Goal: Find contact information: Find contact information

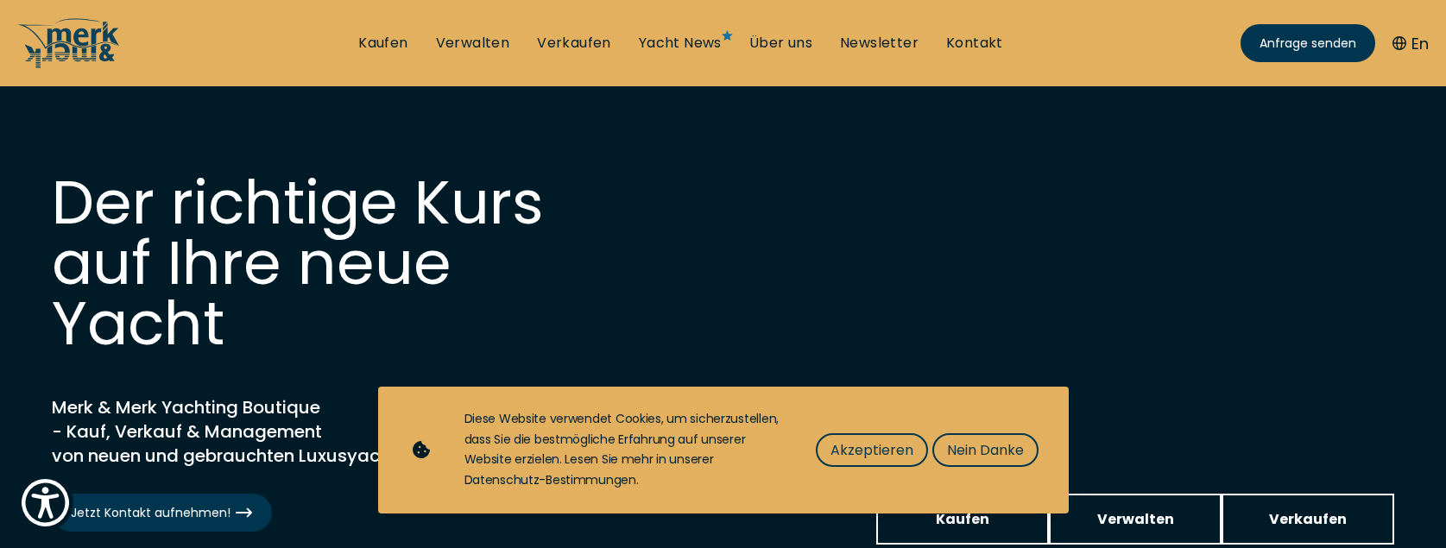
click at [976, 448] on span "Nein Danke" at bounding box center [985, 451] width 77 height 22
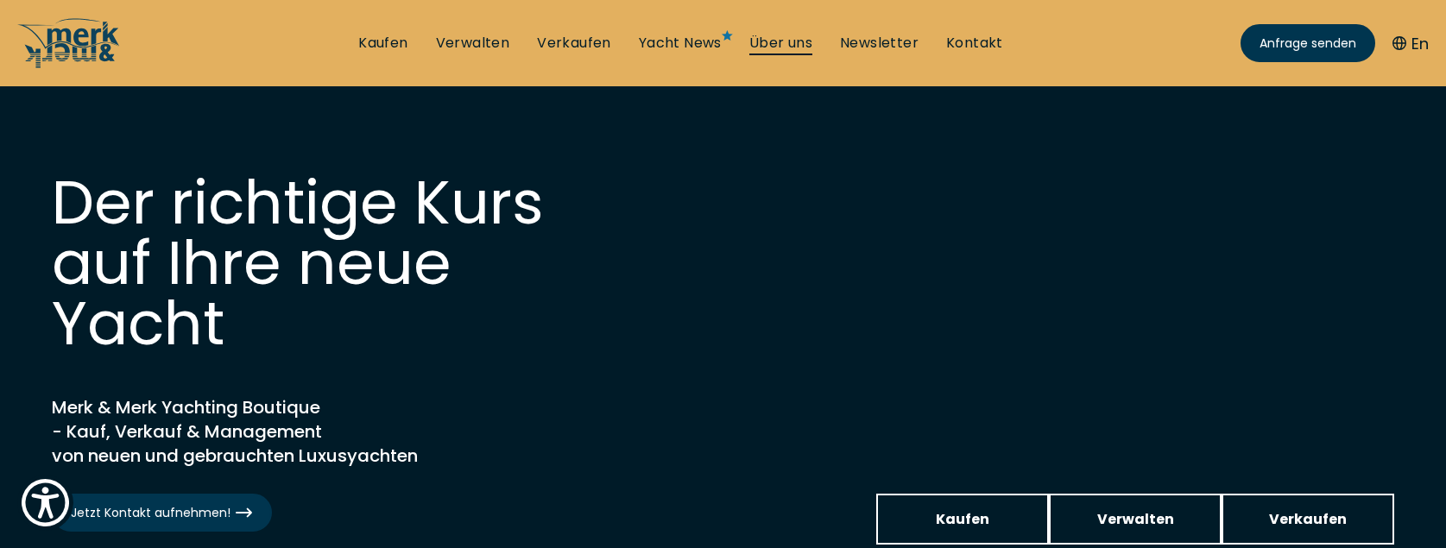
click at [793, 41] on link "Über uns" at bounding box center [781, 43] width 63 height 19
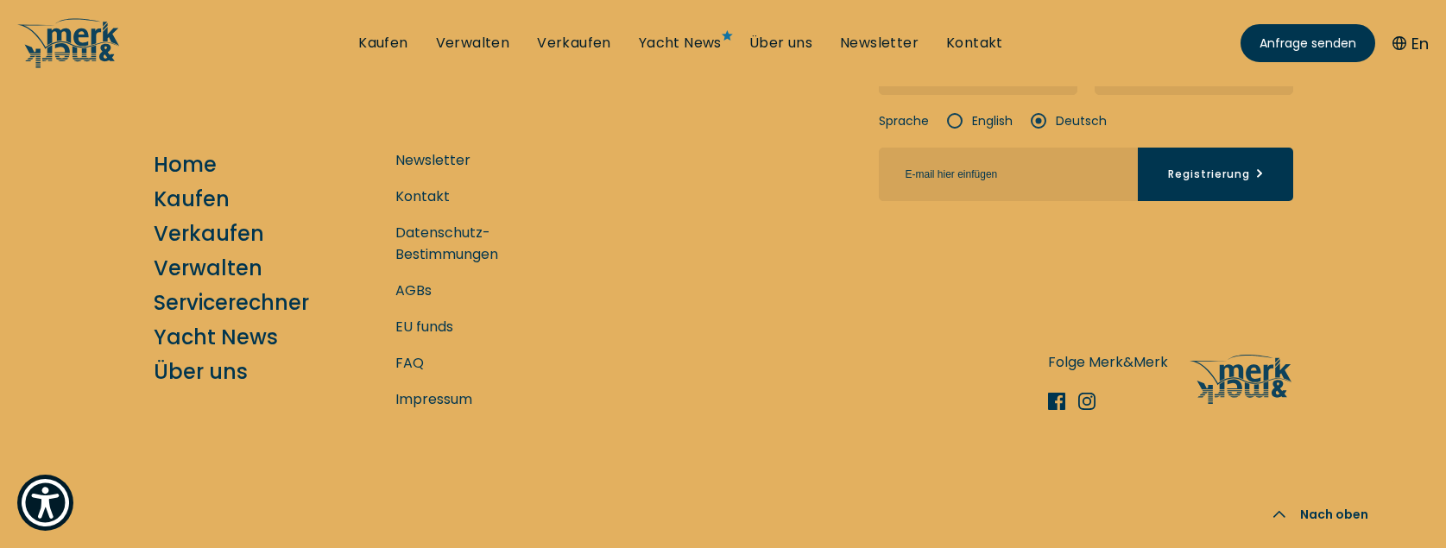
scroll to position [7598, 0]
click at [484, 46] on link "View directions on a map" at bounding box center [568, 11] width 311 height 69
click at [686, 236] on div "Kontakt +385 (0)91 346 - 7775 View directions on a map [STREET_ADDRESS] Newslet…" at bounding box center [724, 106] width 1140 height 259
drag, startPoint x: 361, startPoint y: 323, endPoint x: 265, endPoint y: 319, distance: 95.9
click at [265, 46] on div "+385 (0)91 346 - 7775" at bounding box center [275, 11] width 242 height 69
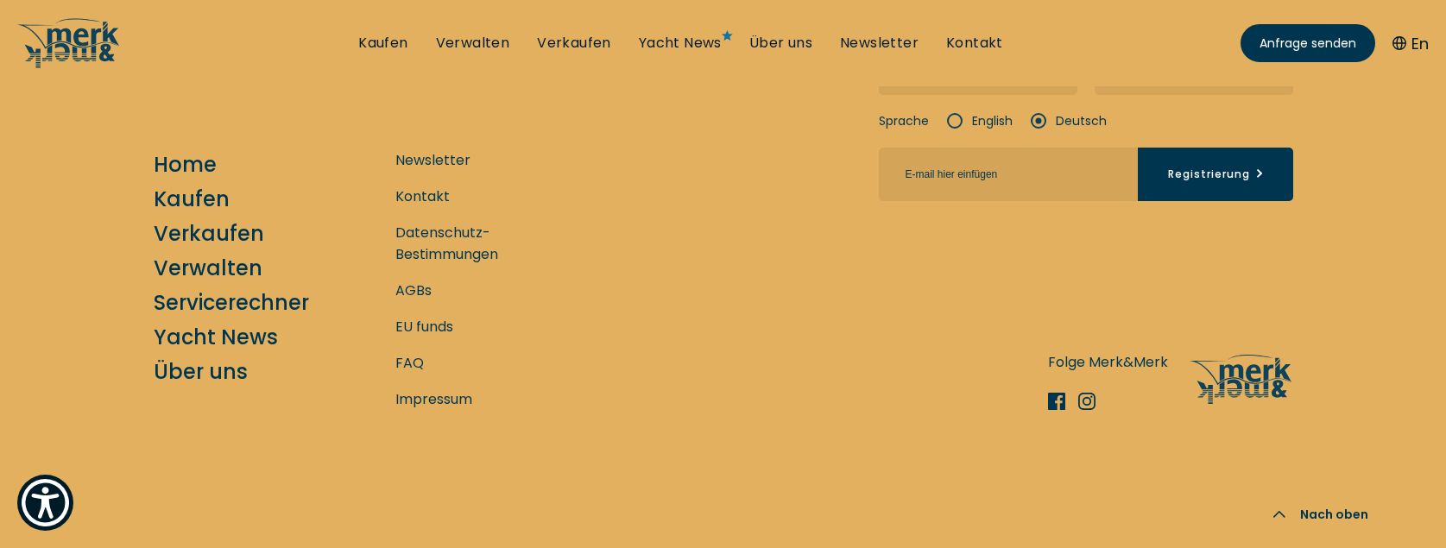
copy p "91 346 - 7775"
click at [480, 226] on link "Datenschutz-Bestimmungen" at bounding box center [481, 243] width 173 height 43
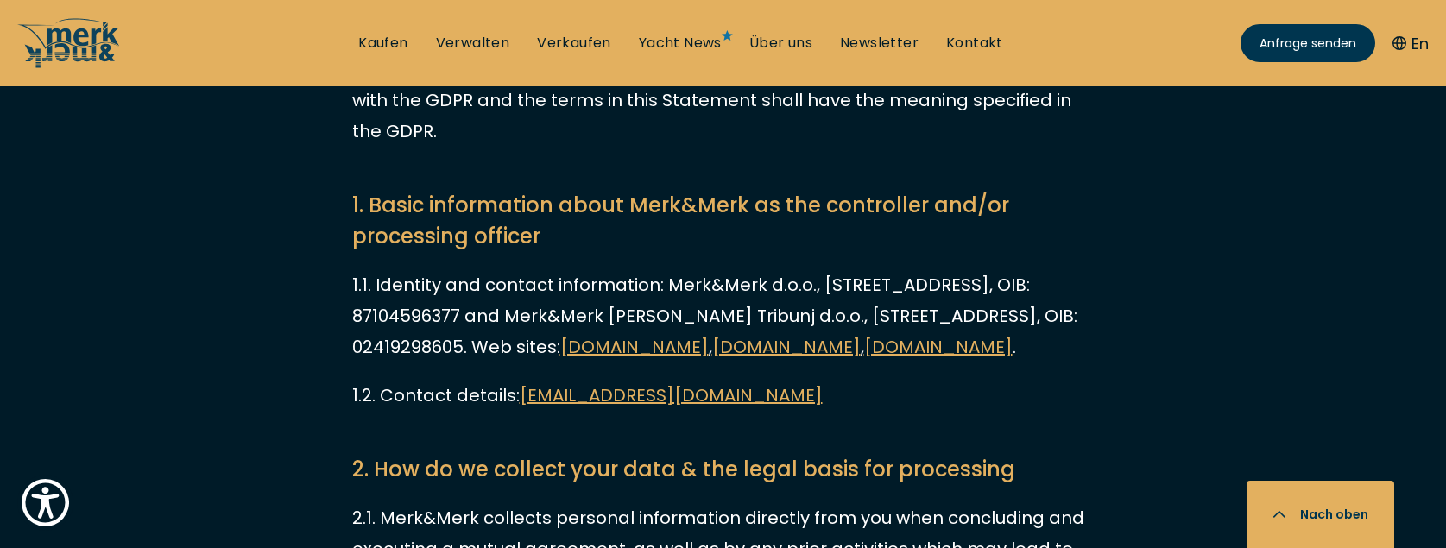
scroll to position [698, 0]
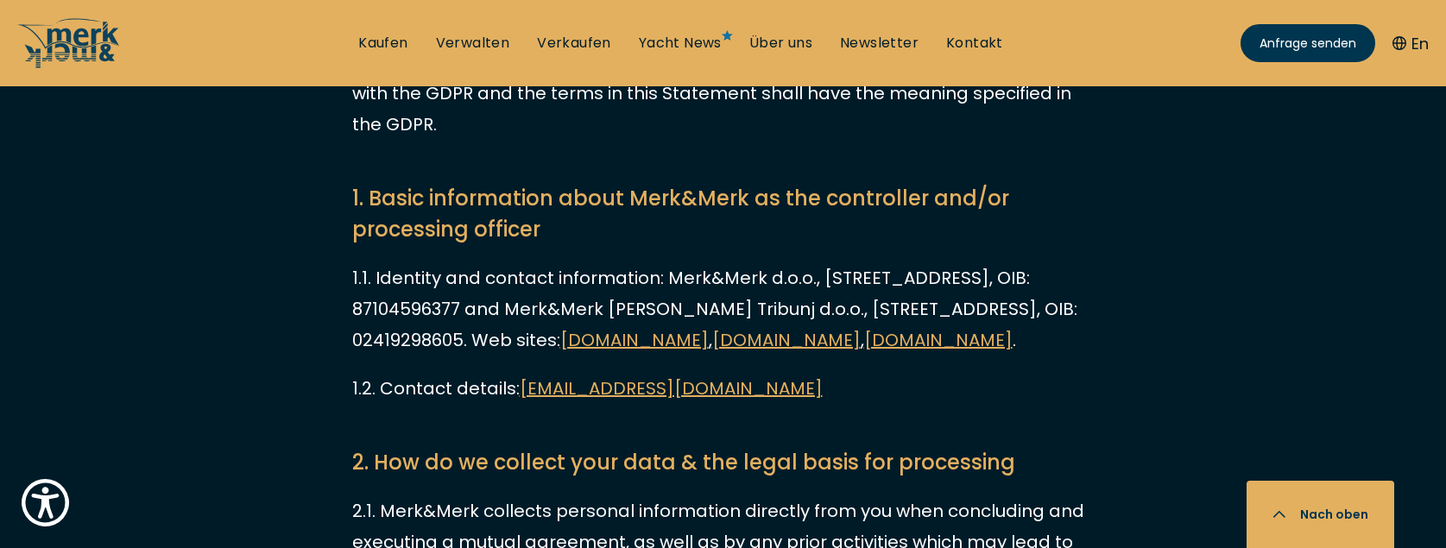
drag, startPoint x: 773, startPoint y: 425, endPoint x: 519, endPoint y: 426, distance: 253.9
click at [519, 404] on p "1.2. Contact details: [EMAIL_ADDRESS][DOMAIN_NAME]" at bounding box center [723, 388] width 743 height 31
copy p "1.2. Contact details: [EMAIL_ADDRESS][DOMAIN_NAME]"
click at [973, 41] on link "Kontakt" at bounding box center [974, 43] width 57 height 19
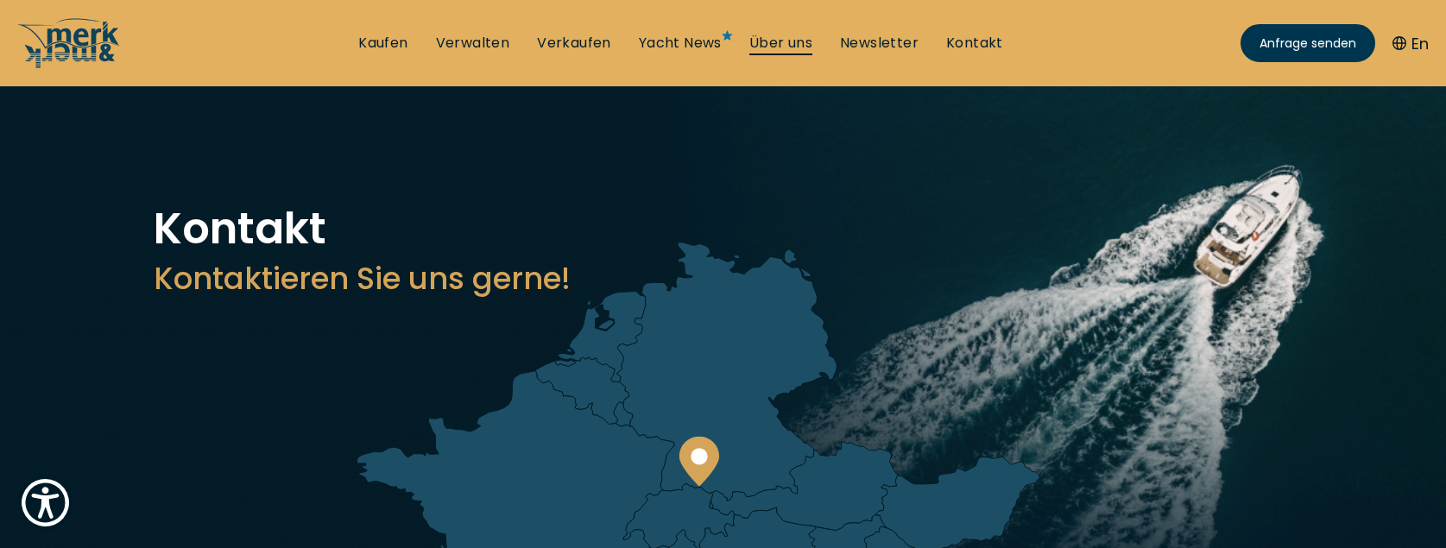
click at [787, 41] on link "Über uns" at bounding box center [781, 43] width 63 height 19
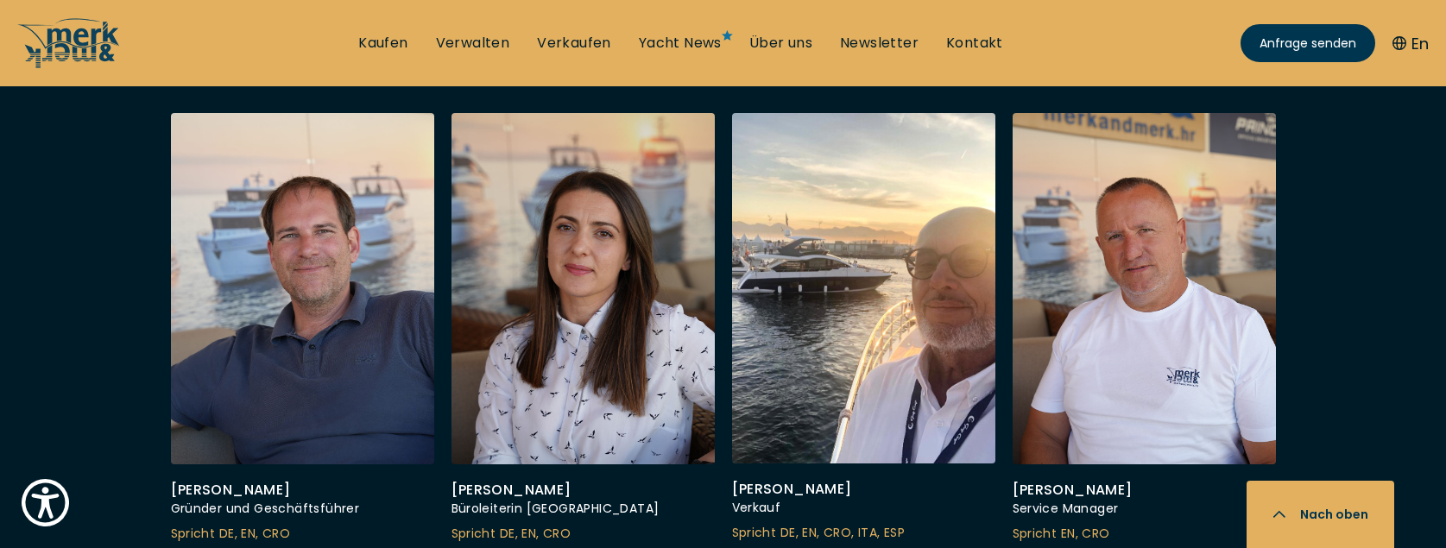
scroll to position [5315, 0]
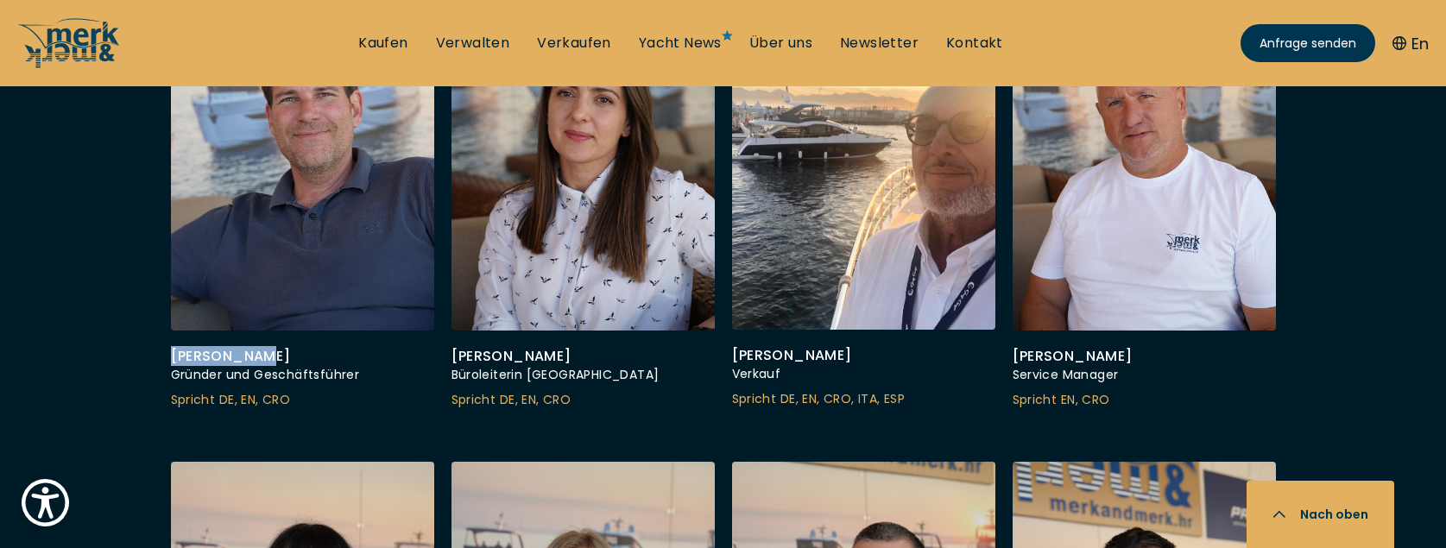
drag, startPoint x: 237, startPoint y: 258, endPoint x: 172, endPoint y: 260, distance: 64.8
click at [172, 348] on div "[PERSON_NAME]" at bounding box center [302, 356] width 263 height 17
